Goal: Navigation & Orientation: Find specific page/section

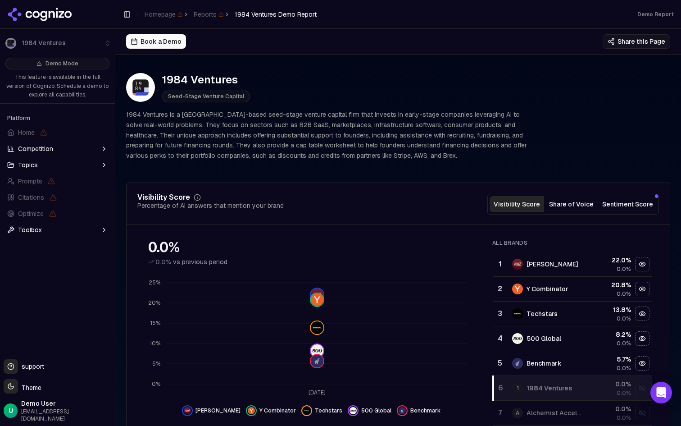
click at [278, 155] on p "1984 Ventures is a [GEOGRAPHIC_DATA]-based seed-stage venture capital firm that…" at bounding box center [328, 134] width 404 height 51
